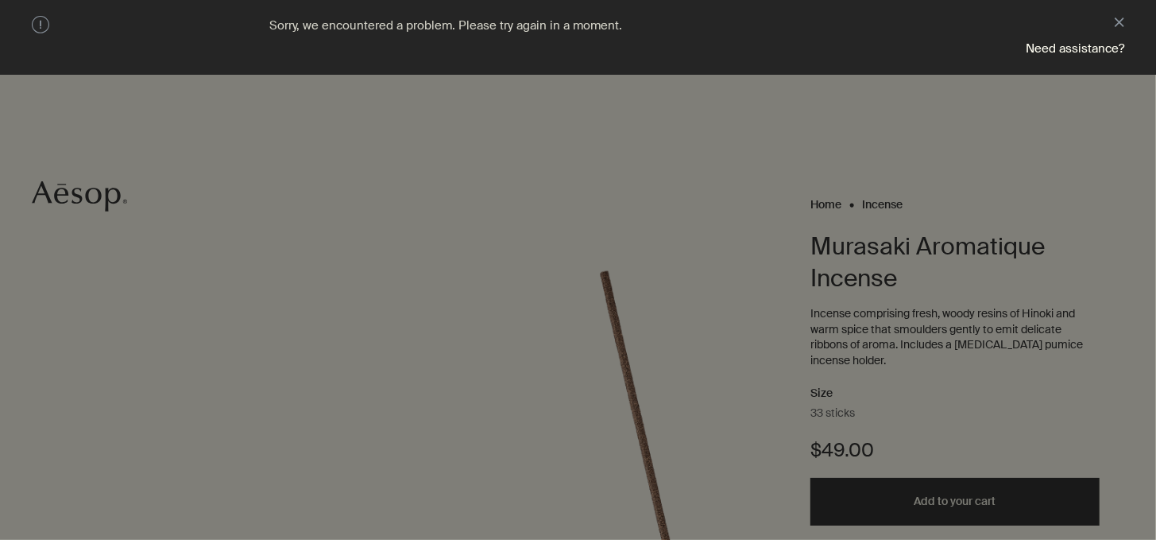
click at [420, 228] on div at bounding box center [578, 270] width 1156 height 540
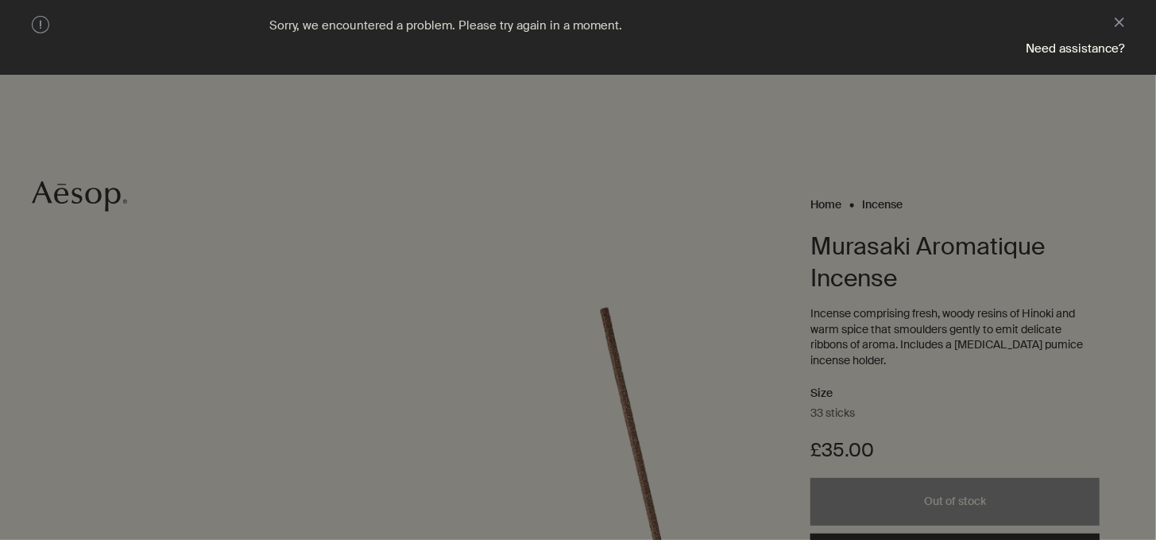
click at [725, 276] on div at bounding box center [578, 270] width 1156 height 540
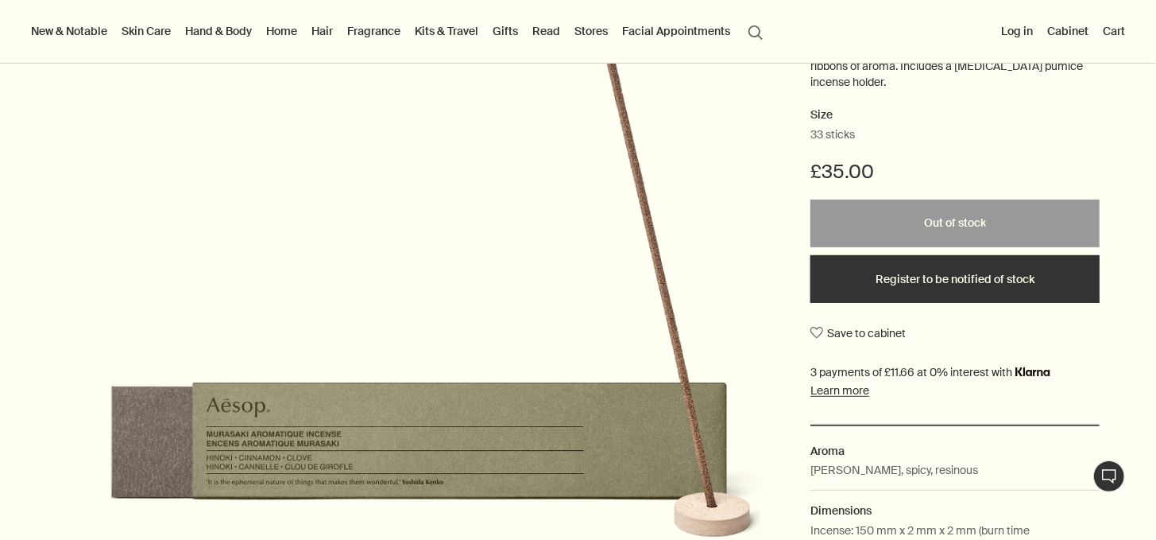
scroll to position [279, 0]
click at [871, 302] on button "Register to be notified of stock" at bounding box center [954, 278] width 289 height 48
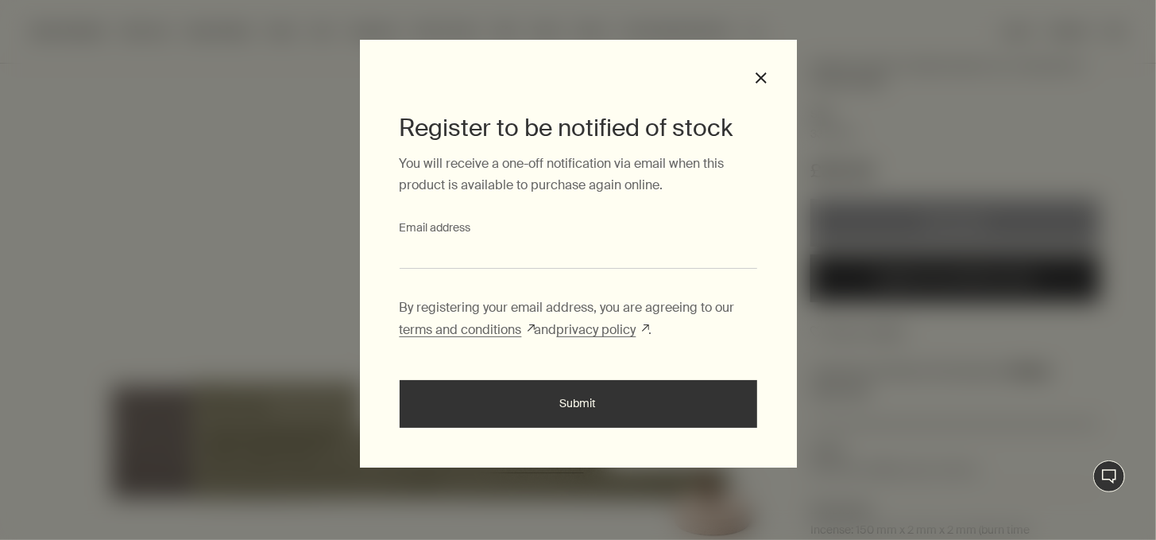
paste input "**********"
type input "**********"
click at [485, 405] on button "Submit" at bounding box center [579, 404] width 358 height 48
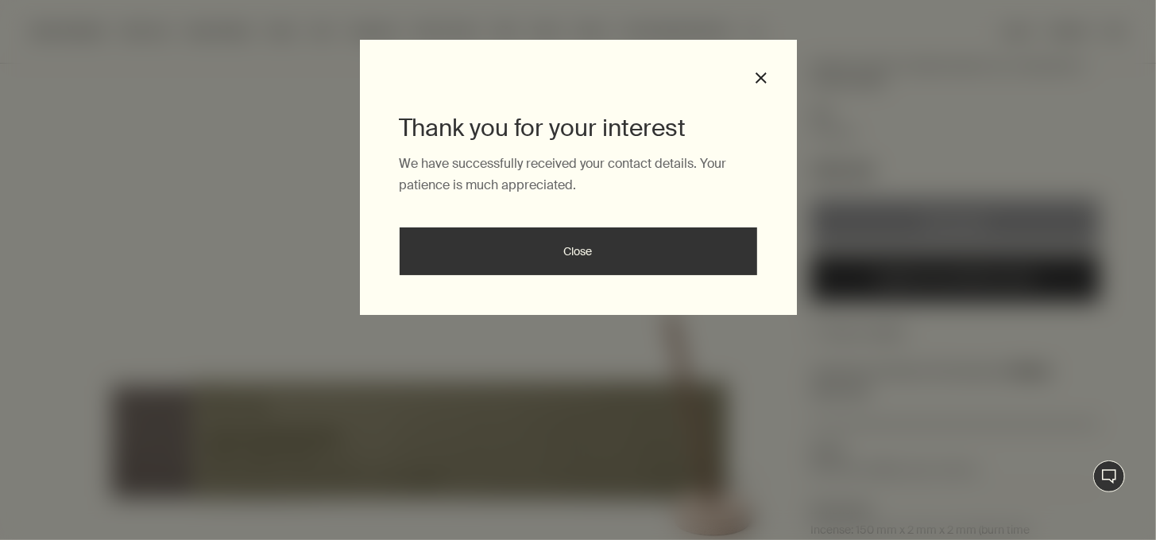
click at [493, 273] on button "Close" at bounding box center [579, 251] width 358 height 48
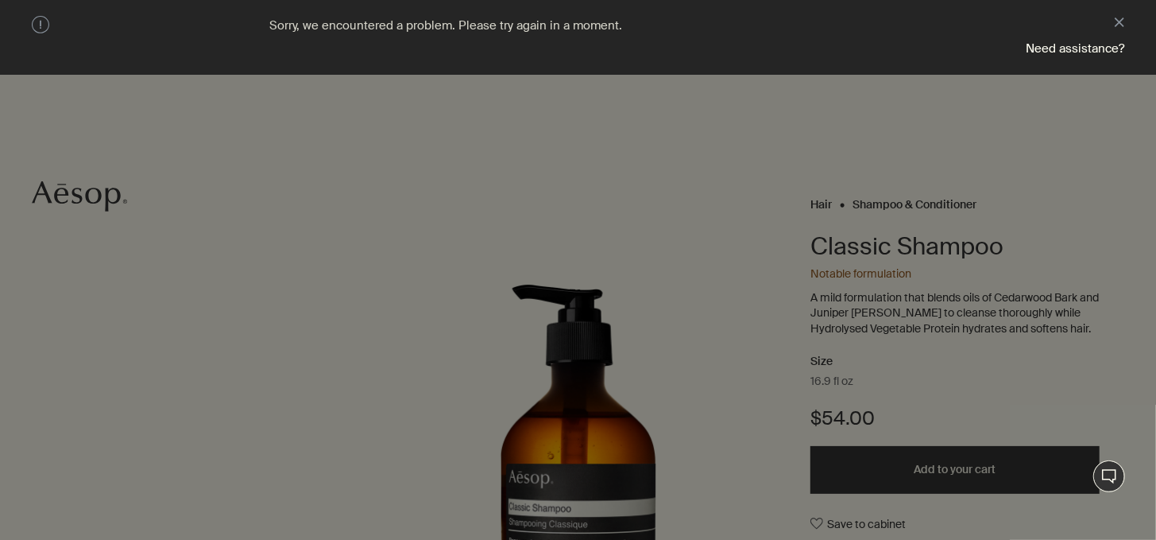
click at [615, 220] on div at bounding box center [578, 270] width 1156 height 540
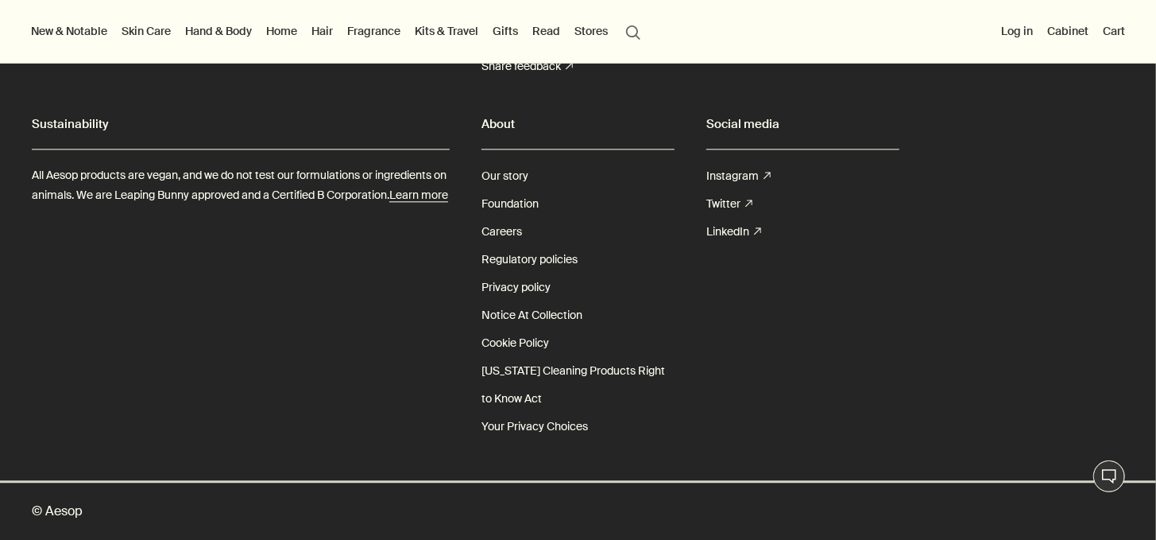
scroll to position [2043, 0]
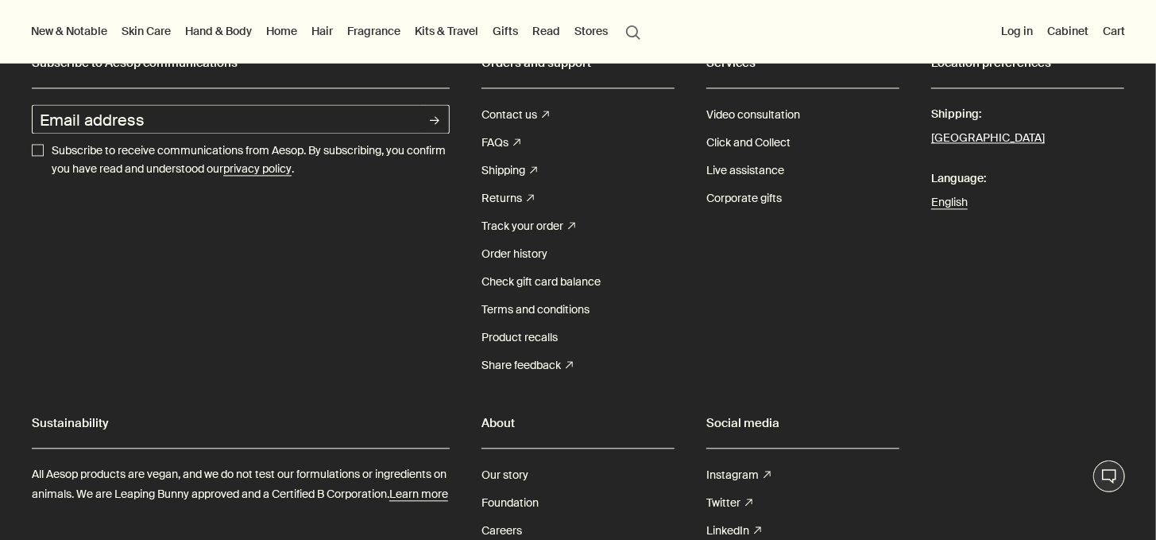
click at [954, 149] on button "[GEOGRAPHIC_DATA]" at bounding box center [988, 138] width 114 height 21
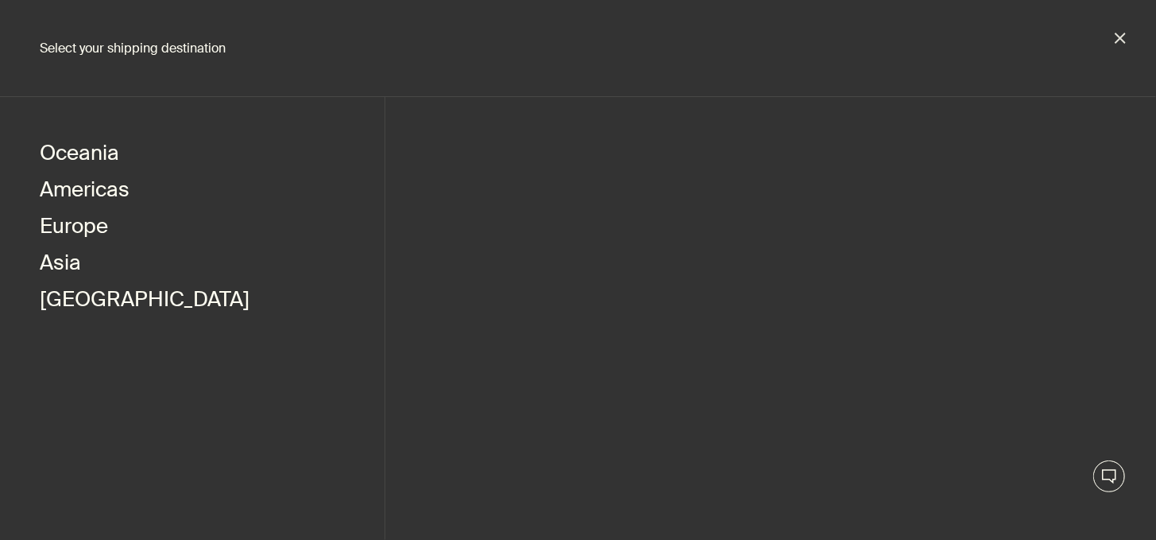
click at [121, 156] on li "Oceania" at bounding box center [192, 155] width 305 height 37
click at [69, 265] on button "Asia" at bounding box center [60, 264] width 41 height 37
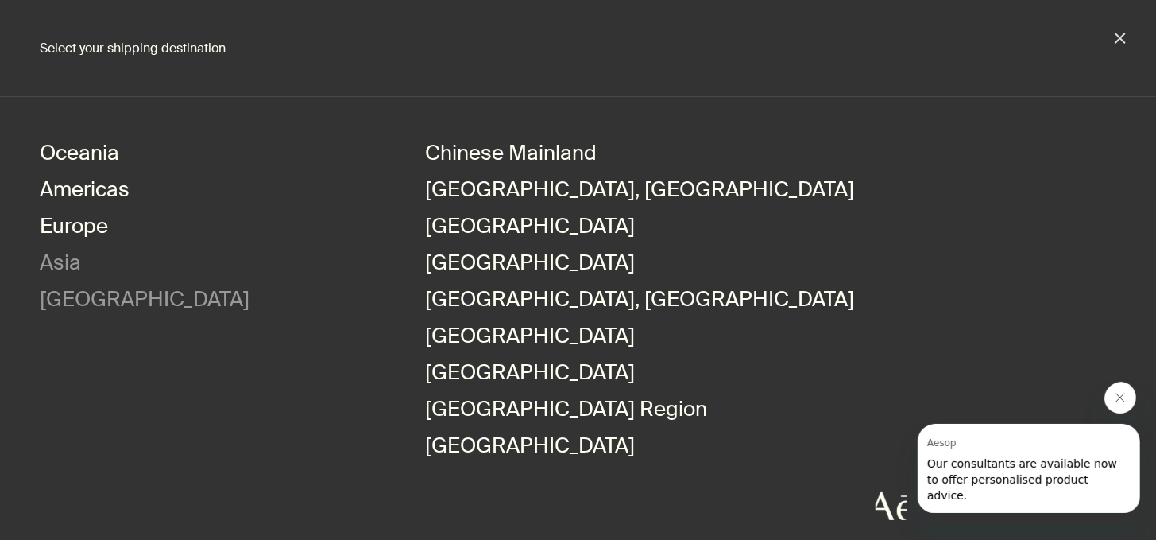
click at [112, 299] on button "[GEOGRAPHIC_DATA]" at bounding box center [145, 301] width 210 height 37
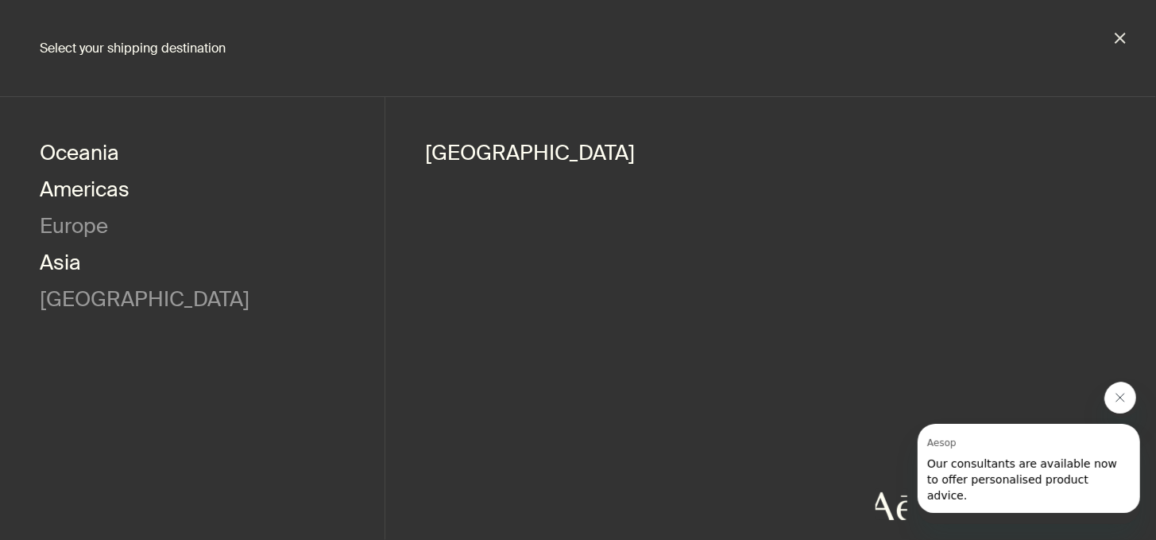
click at [51, 234] on button "Europe" at bounding box center [74, 228] width 68 height 37
